Goal: Transaction & Acquisition: Download file/media

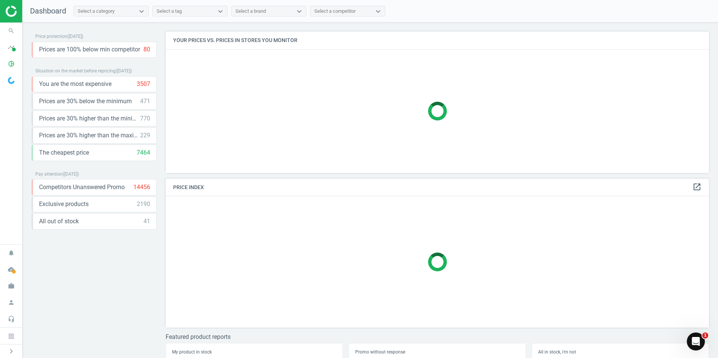
click at [15, 14] on img at bounding box center [32, 11] width 53 height 11
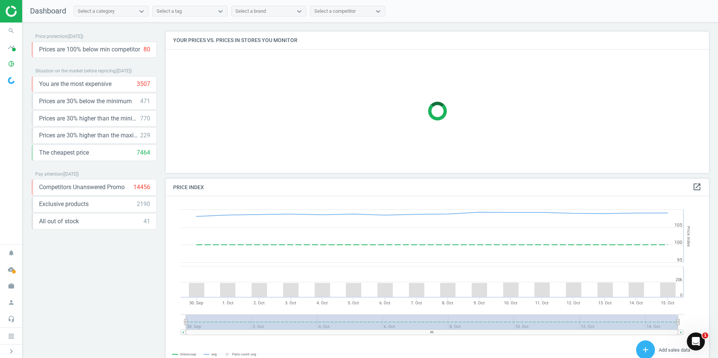
scroll to position [160, 549]
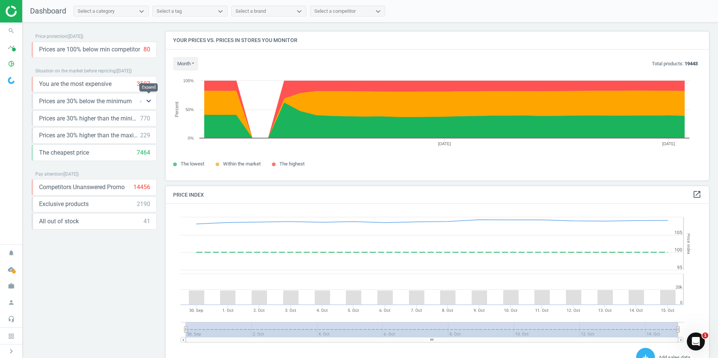
click at [145, 102] on icon "keyboard_arrow_down" at bounding box center [148, 100] width 9 height 9
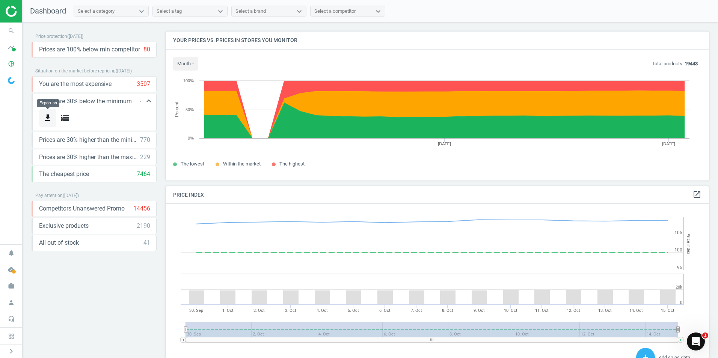
click at [47, 118] on icon "get_app" at bounding box center [47, 117] width 9 height 9
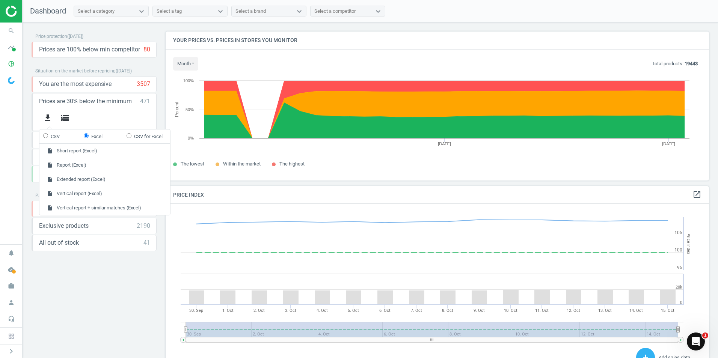
click at [149, 71] on div "Situation on the market before repricing ( [DATE] )" at bounding box center [94, 71] width 125 height 10
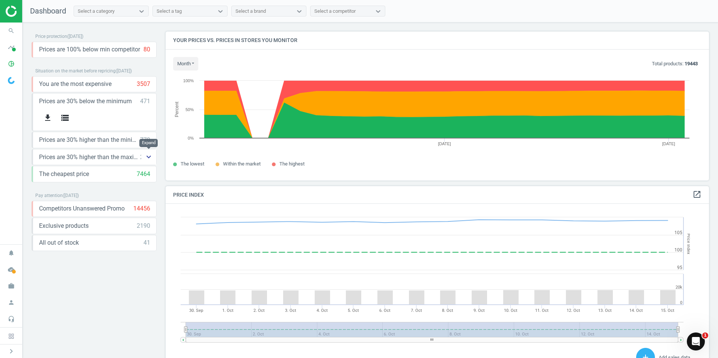
click at [151, 157] on icon "keyboard_arrow_down" at bounding box center [148, 156] width 9 height 9
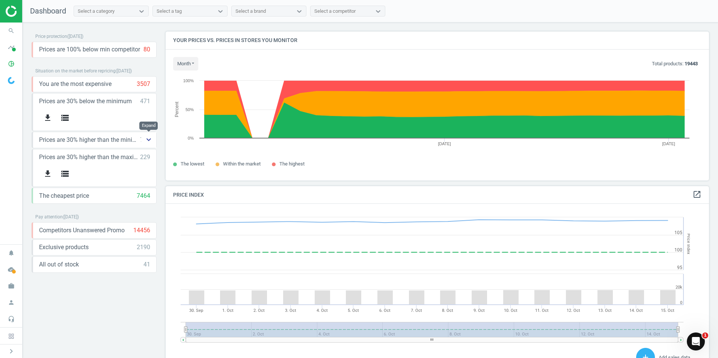
click at [149, 143] on icon "keyboard_arrow_down" at bounding box center [148, 139] width 9 height 9
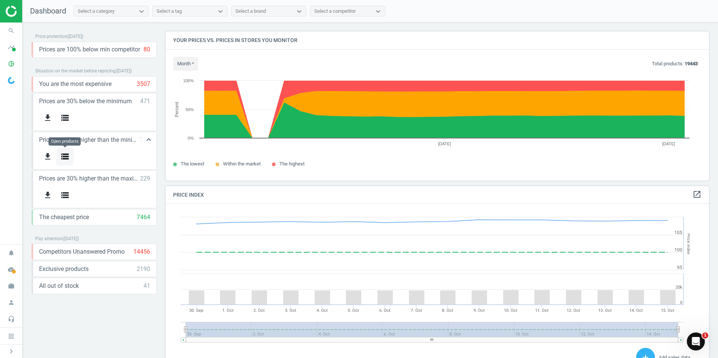
drag, startPoint x: 47, startPoint y: 159, endPoint x: 70, endPoint y: 157, distance: 23.3
click at [70, 157] on div "get_app storage" at bounding box center [94, 157] width 111 height 18
click at [69, 157] on icon "storage" at bounding box center [64, 156] width 9 height 9
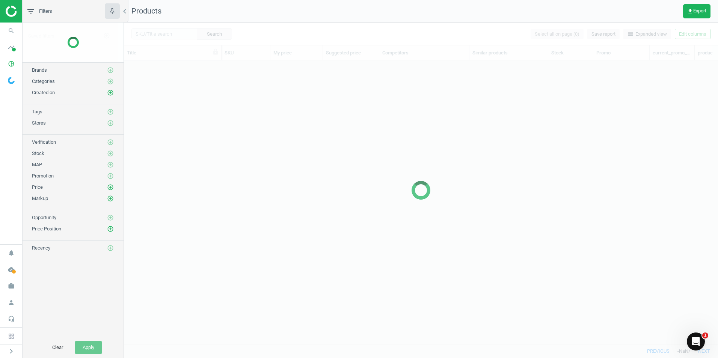
scroll to position [272, 588]
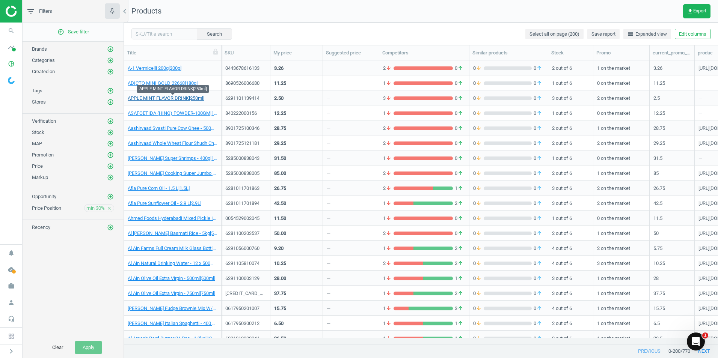
click at [184, 100] on link "APPLE MINT FLAVOR DRINK[250ml]" at bounding box center [166, 98] width 77 height 7
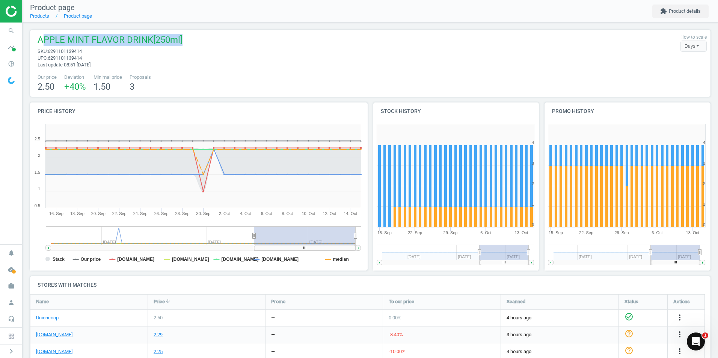
drag, startPoint x: 44, startPoint y: 39, endPoint x: 195, endPoint y: 39, distance: 151.6
click at [195, 39] on div "APPLE MINT FLAVOR DRINK[250ml] sku : 6291101139414 upc : 6291101139414 Last upd…" at bounding box center [370, 51] width 673 height 35
drag, startPoint x: 38, startPoint y: 41, endPoint x: 269, endPoint y: 41, distance: 231.2
click at [269, 41] on div "APPLE MINT FLAVOR DRINK[250ml] sku : 6291101139414 upc : 6291101139414 Last upd…" at bounding box center [370, 51] width 673 height 35
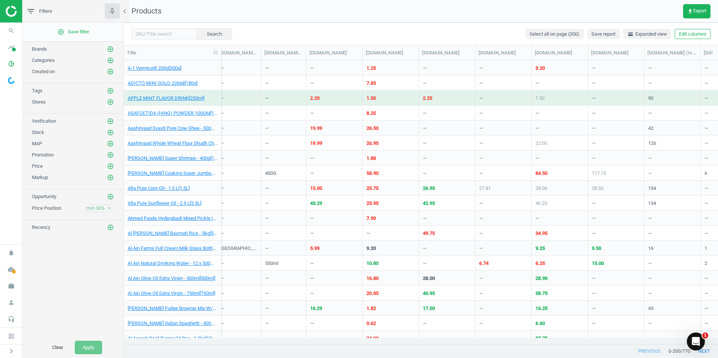
scroll to position [0, 1784]
click at [316, 99] on div "2.29" at bounding box center [314, 98] width 9 height 7
click at [697, 11] on span "get_app Export" at bounding box center [696, 11] width 19 height 6
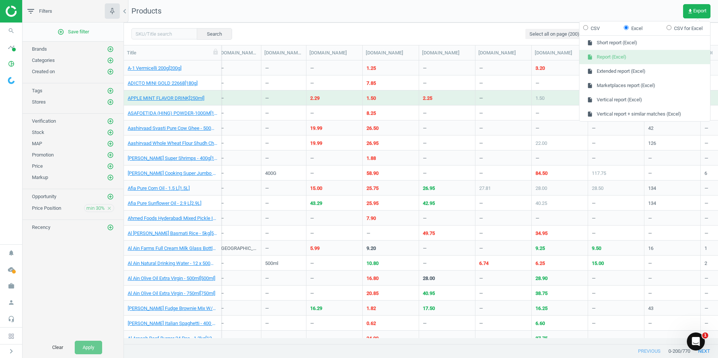
click at [608, 60] on button "insert_drive_file Report (Excel)" at bounding box center [644, 57] width 131 height 14
